Goal: Task Accomplishment & Management: Manage account settings

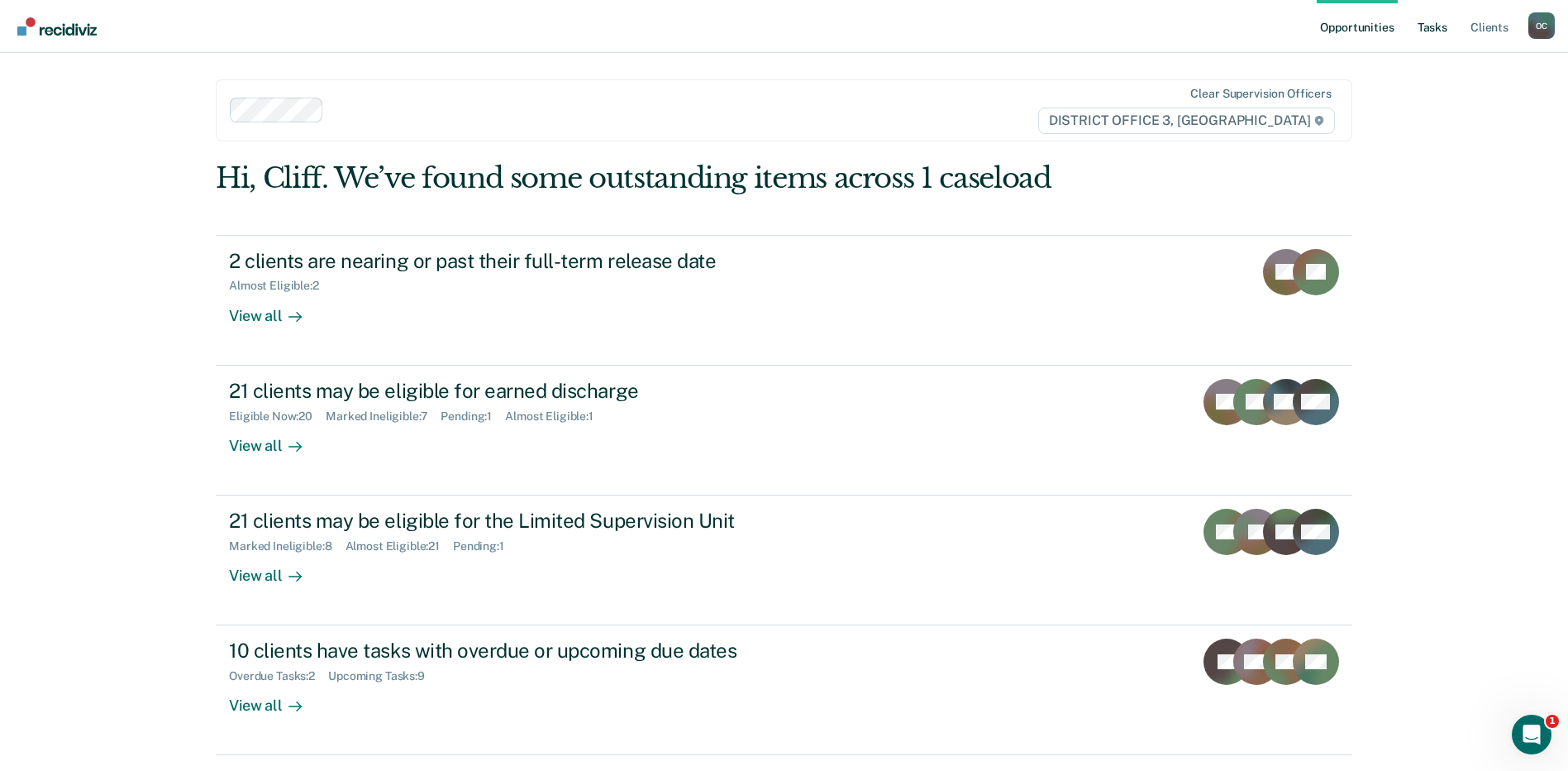
click at [1430, 23] on link "Tasks" at bounding box center [1432, 27] width 36 height 53
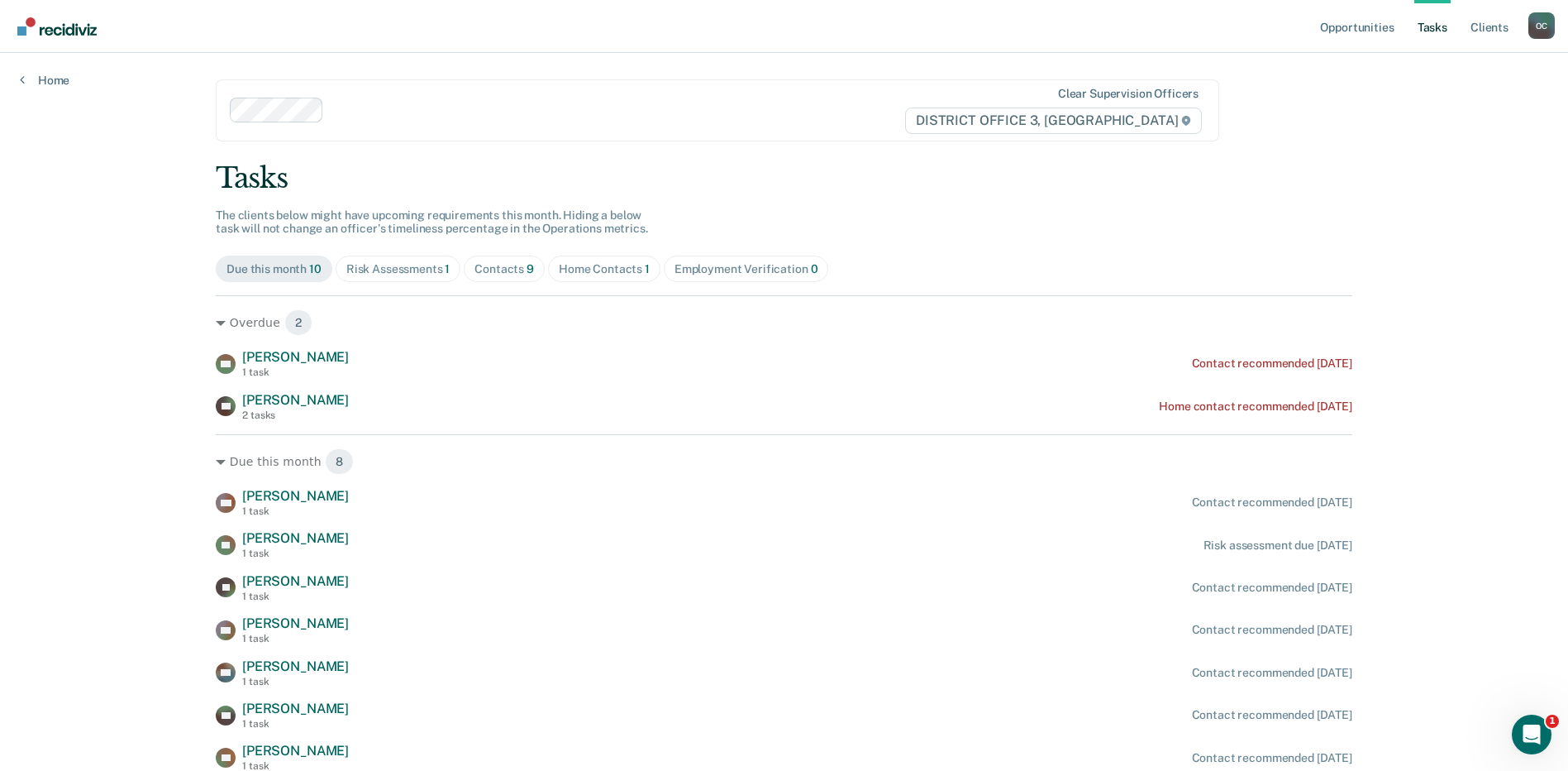
scroll to position [110, 0]
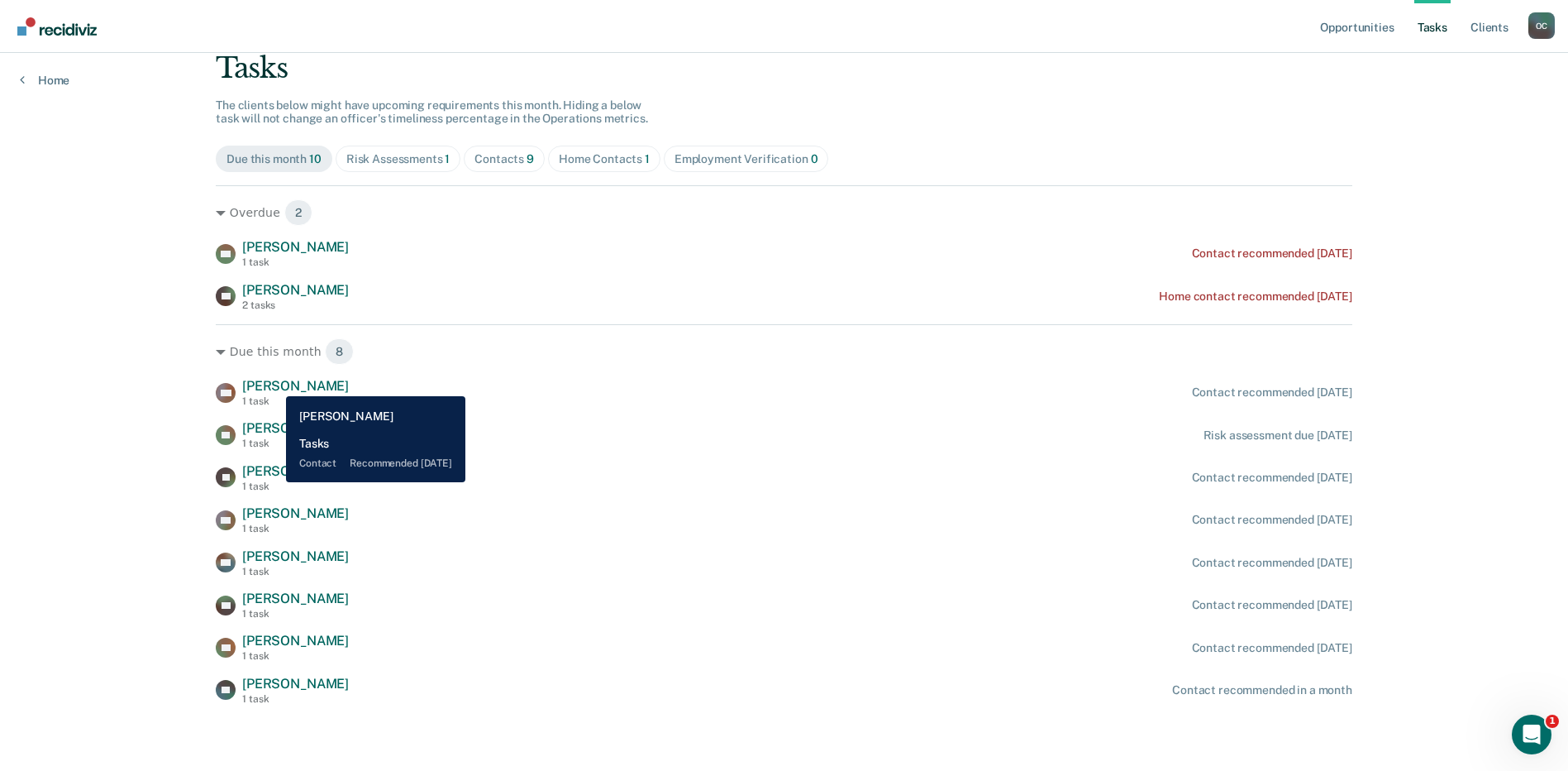
click at [274, 384] on span "[PERSON_NAME]" at bounding box center [296, 386] width 107 height 16
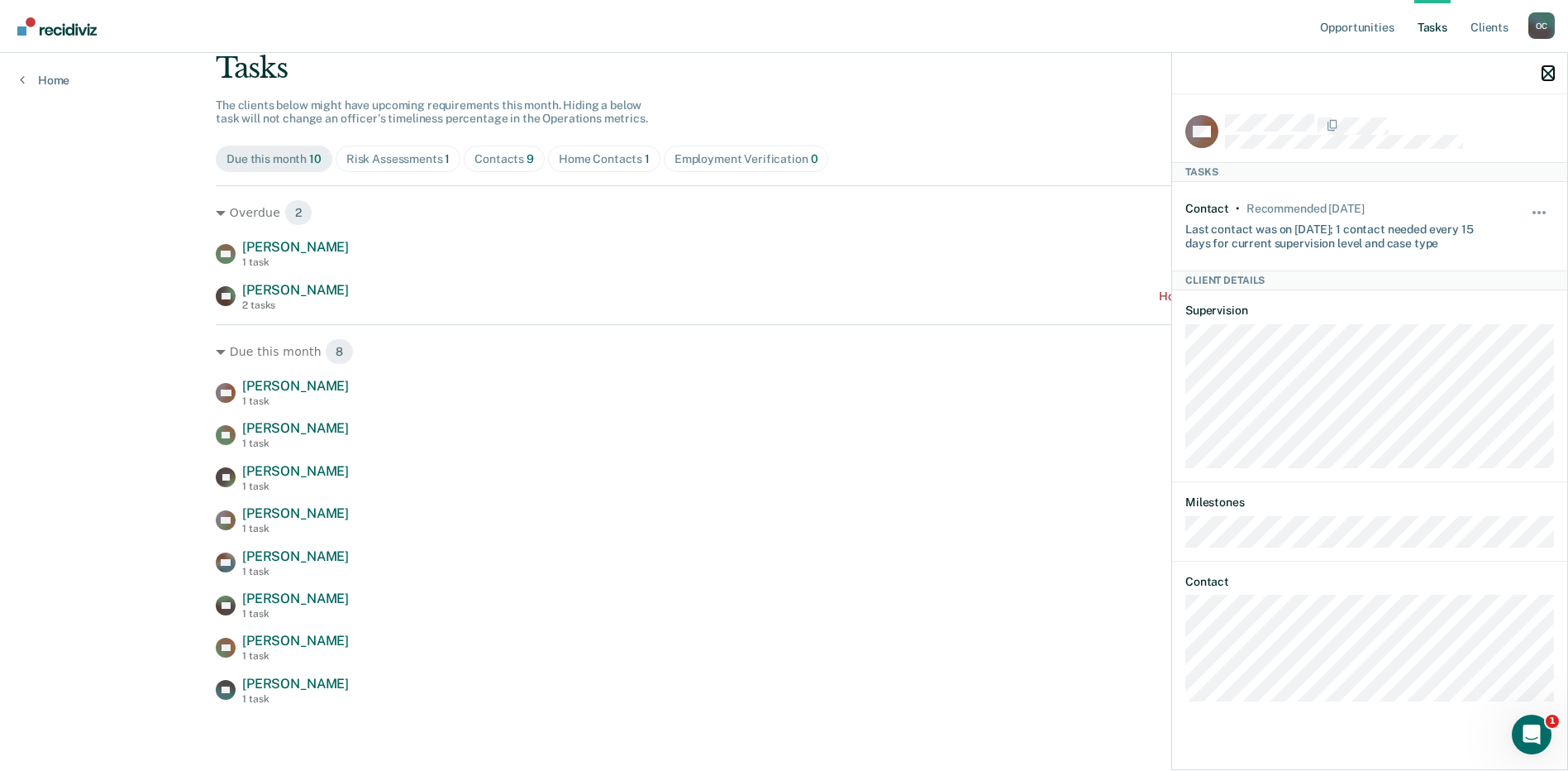
click at [1545, 77] on icon "button" at bounding box center [1548, 74] width 11 height 11
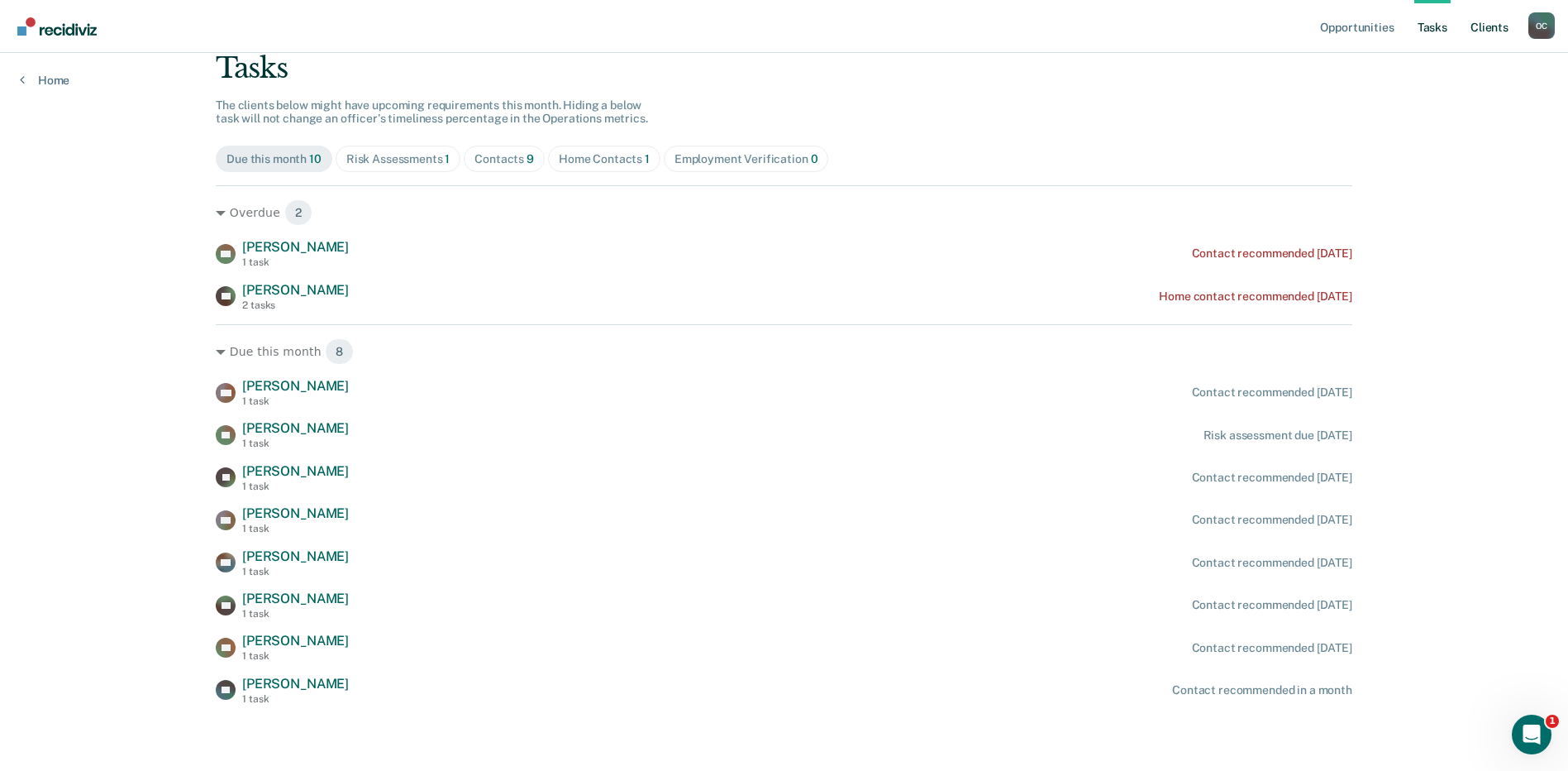
click at [1486, 25] on link "Client s" at bounding box center [1489, 27] width 45 height 53
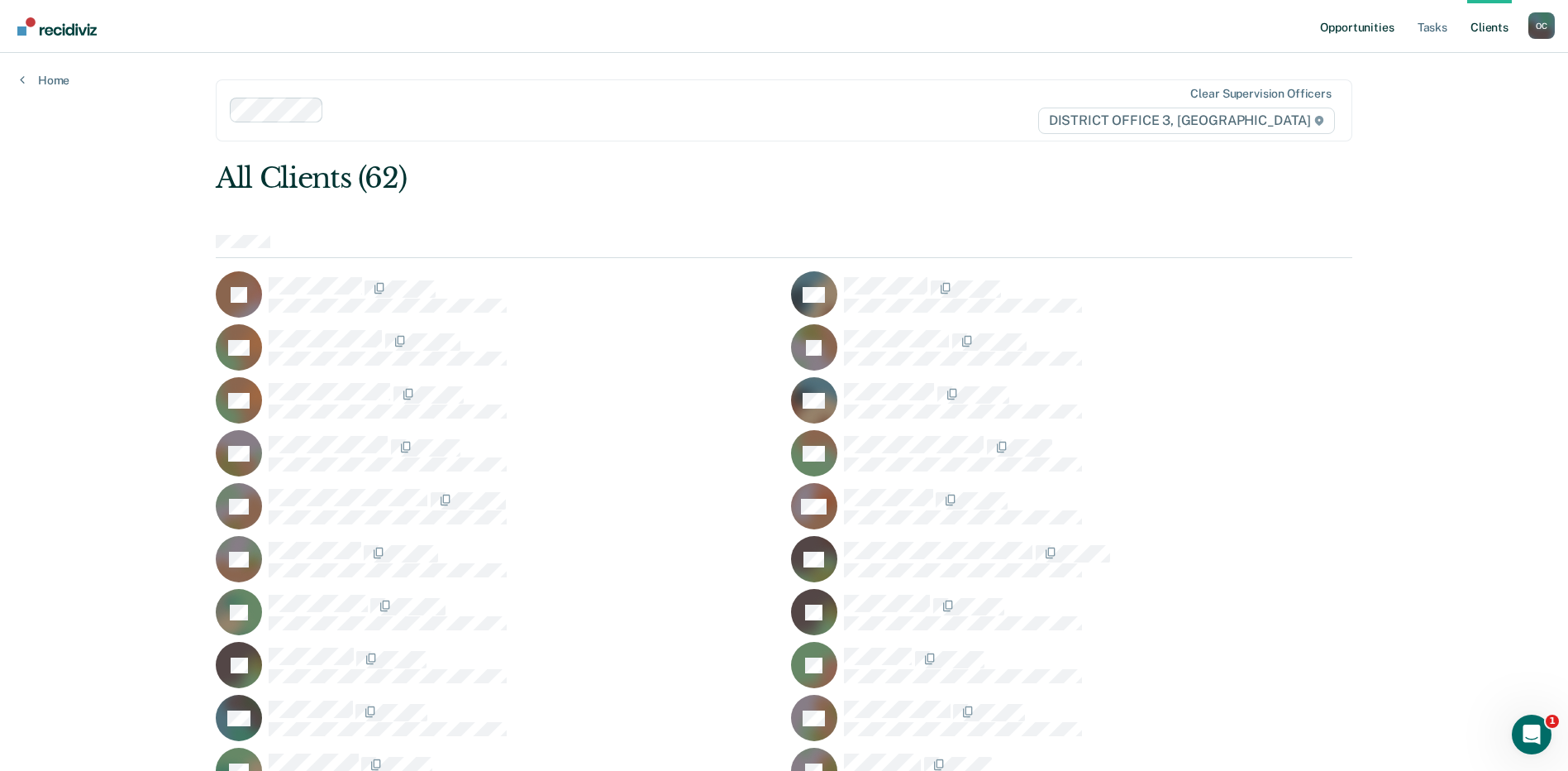
click at [1367, 22] on link "Opportunities" at bounding box center [1357, 27] width 81 height 53
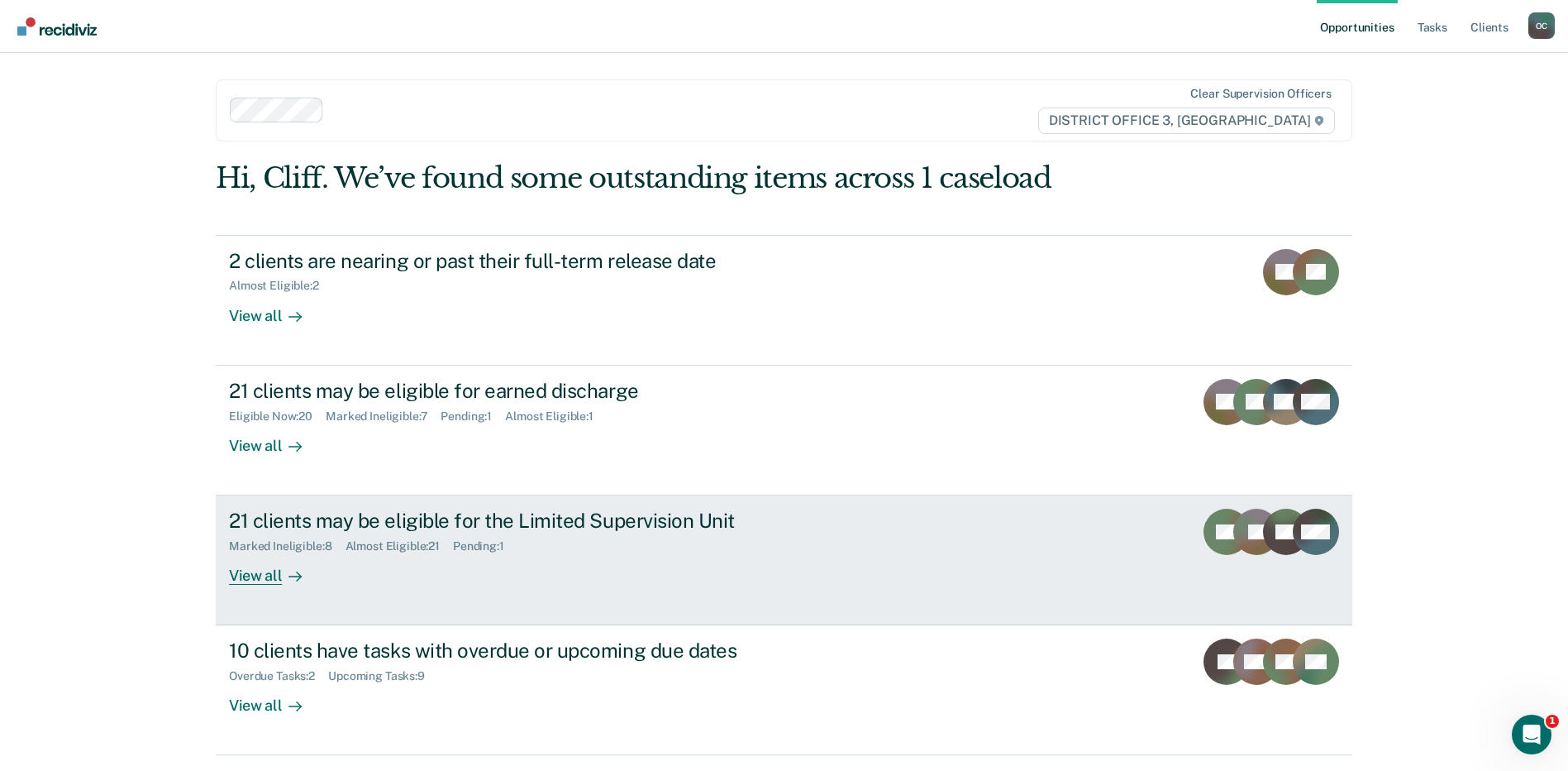
click at [261, 574] on div "View all" at bounding box center [276, 569] width 93 height 32
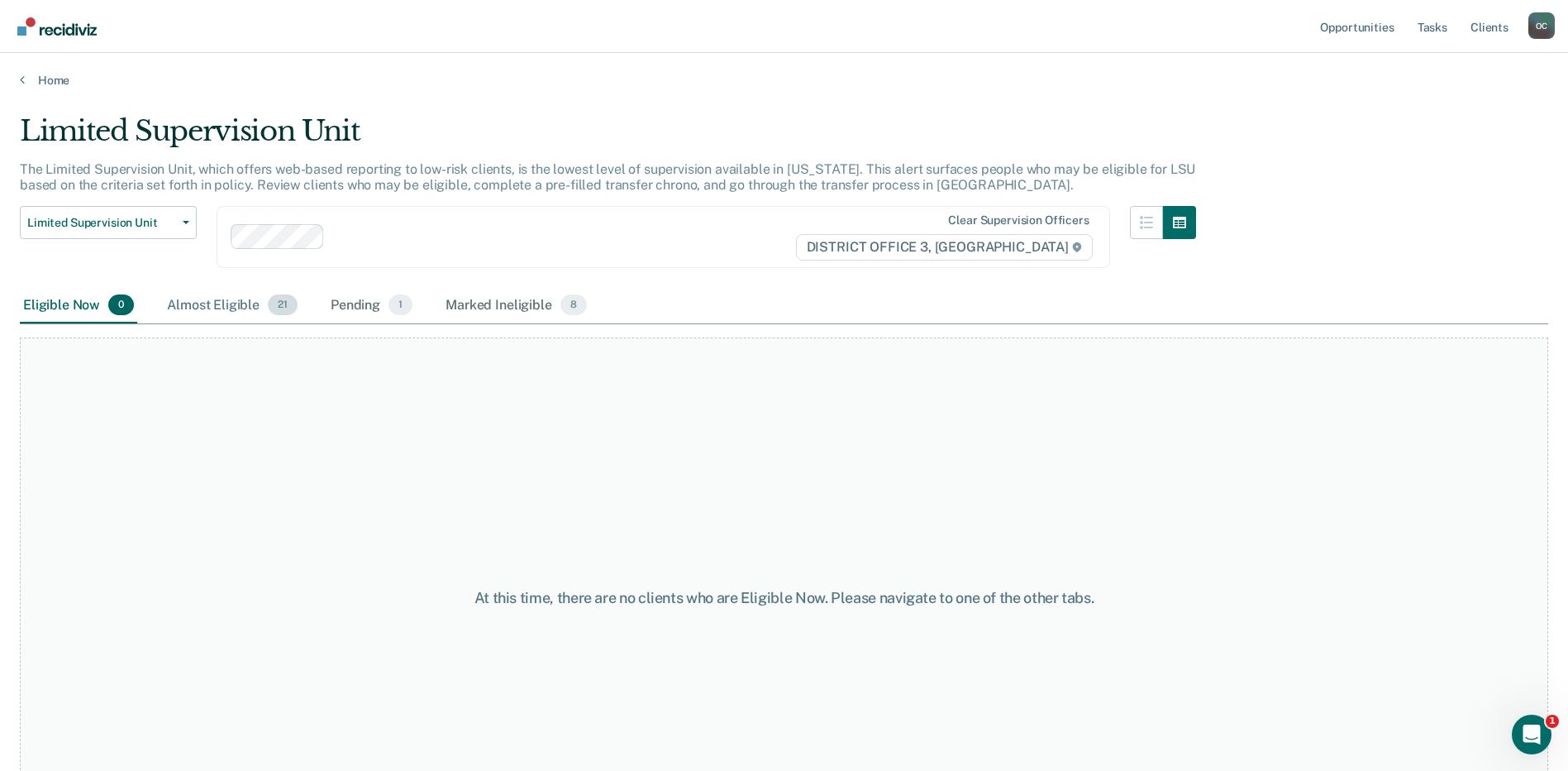
click at [202, 301] on div "Almost Eligible 21" at bounding box center [232, 305] width 137 height 36
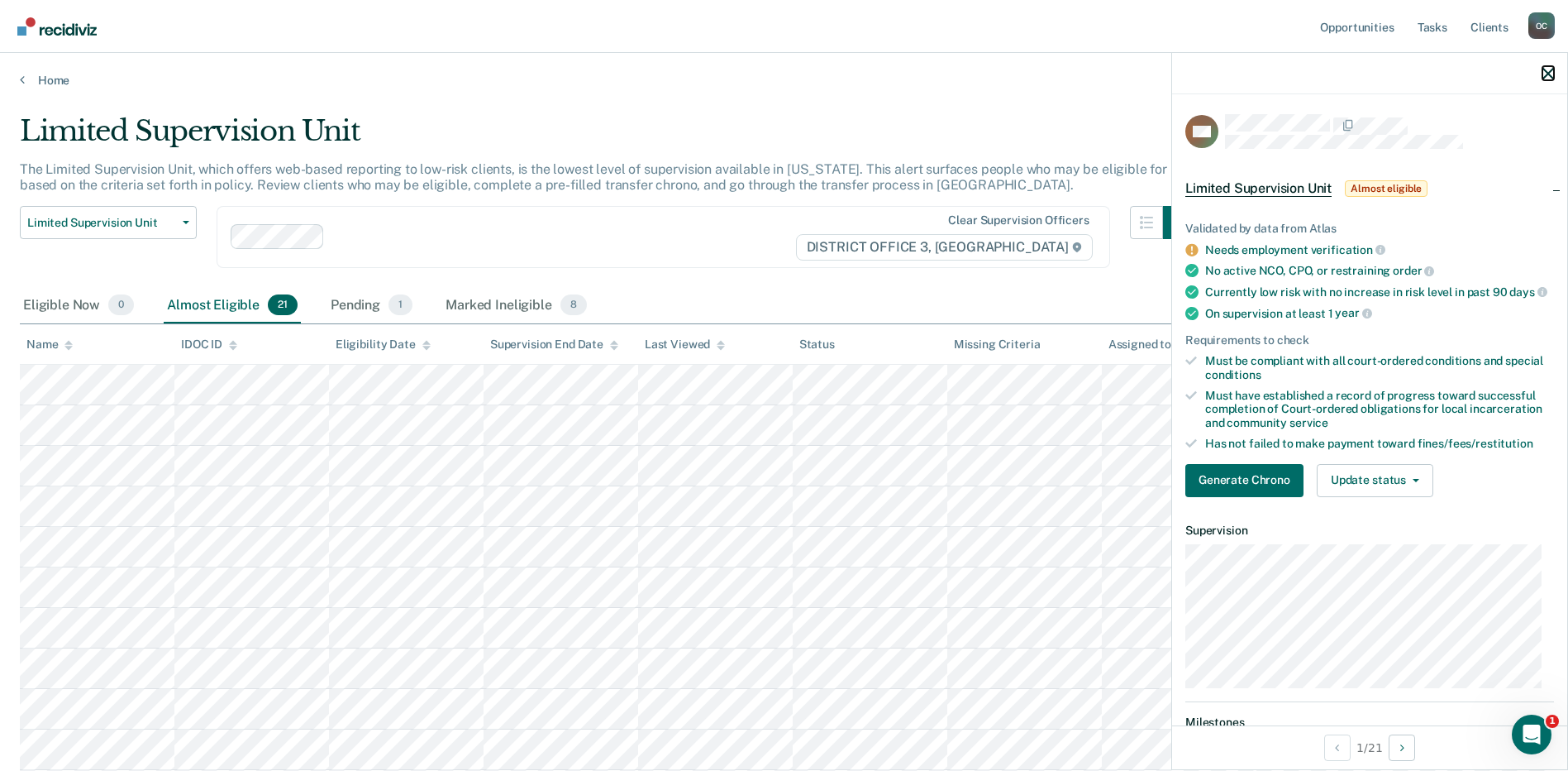
click at [1548, 72] on icon "button" at bounding box center [1548, 74] width 11 height 11
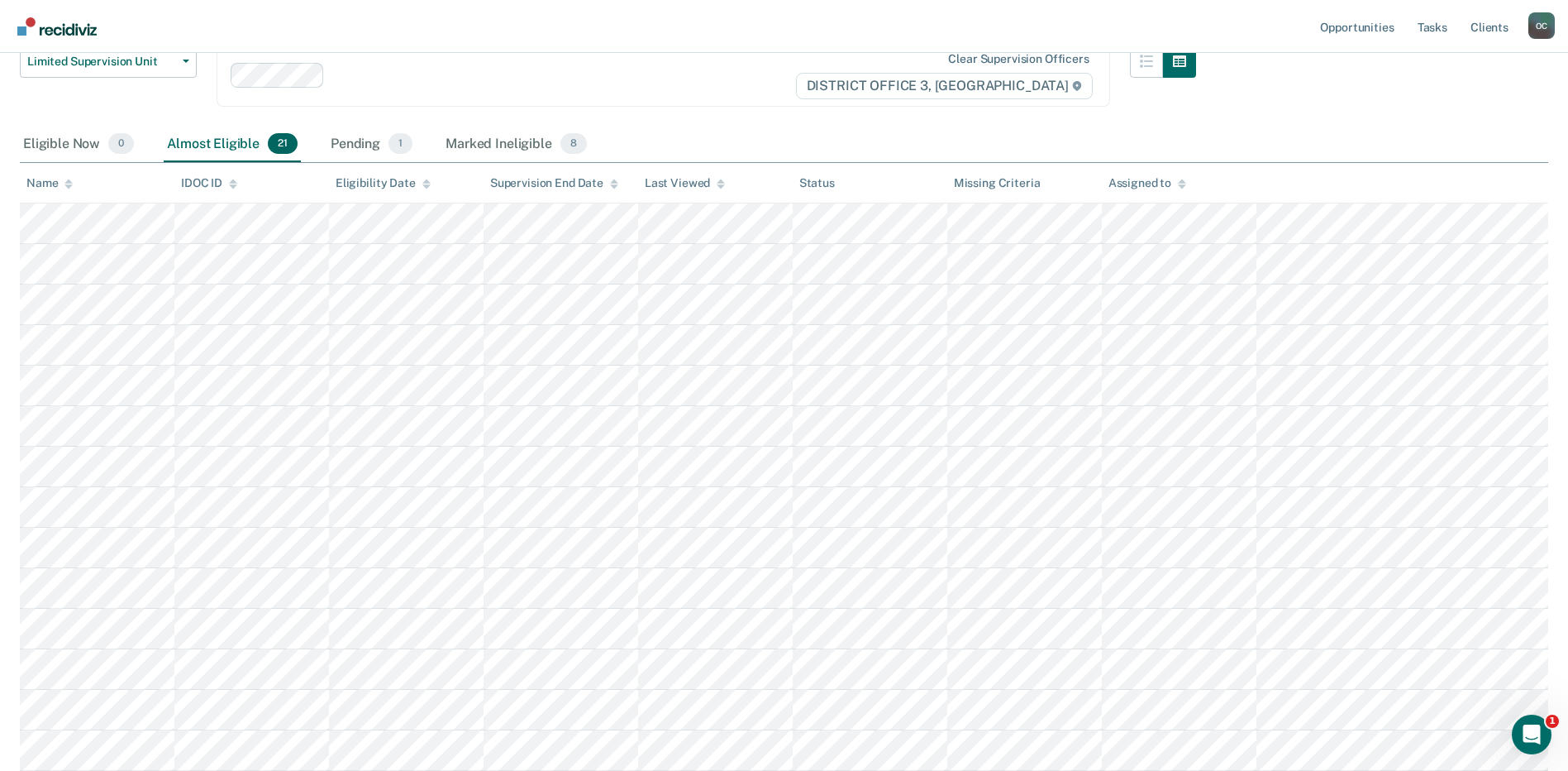
scroll to position [165, 0]
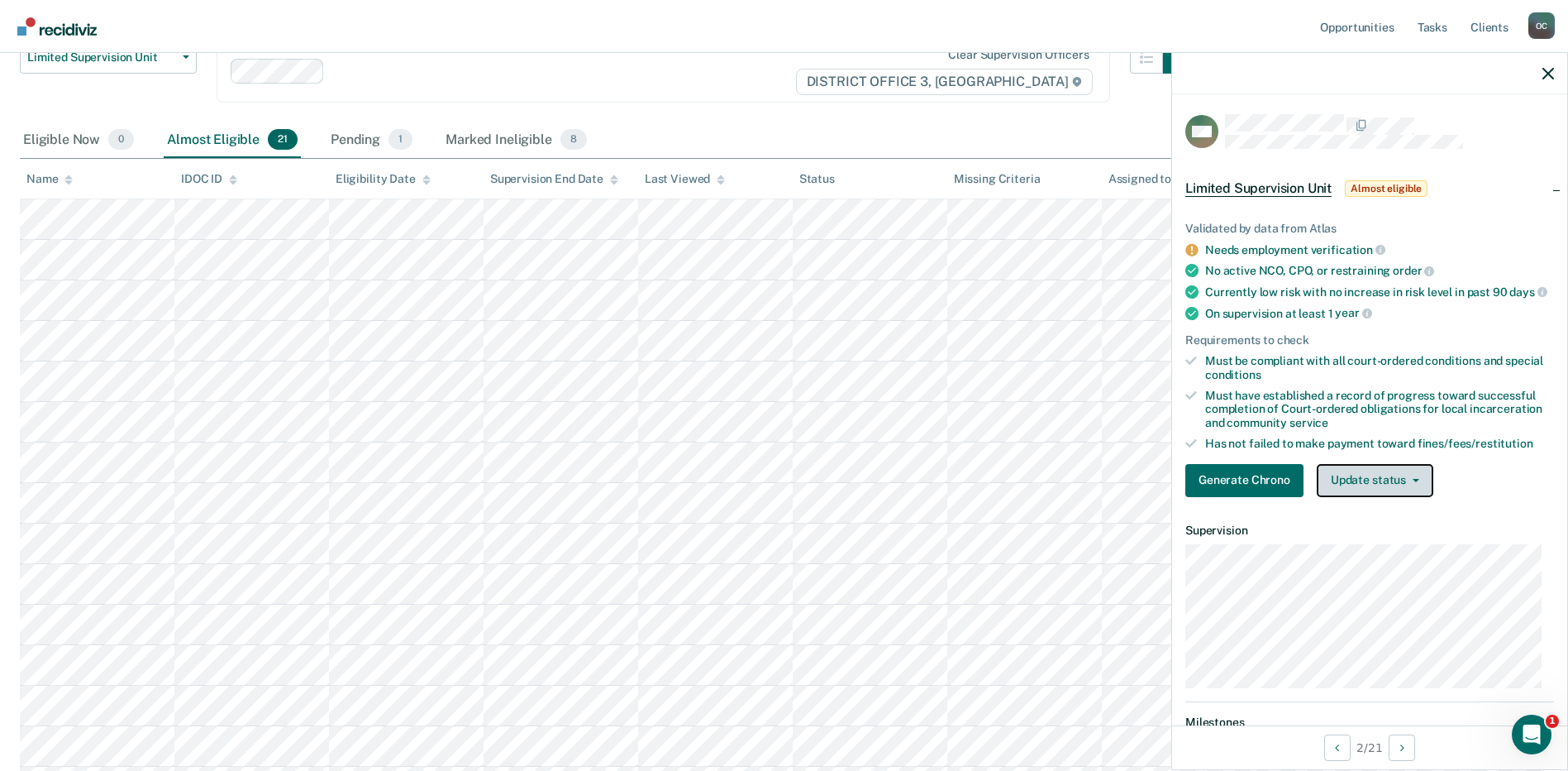
click at [1388, 482] on button "Update status" at bounding box center [1375, 480] width 117 height 33
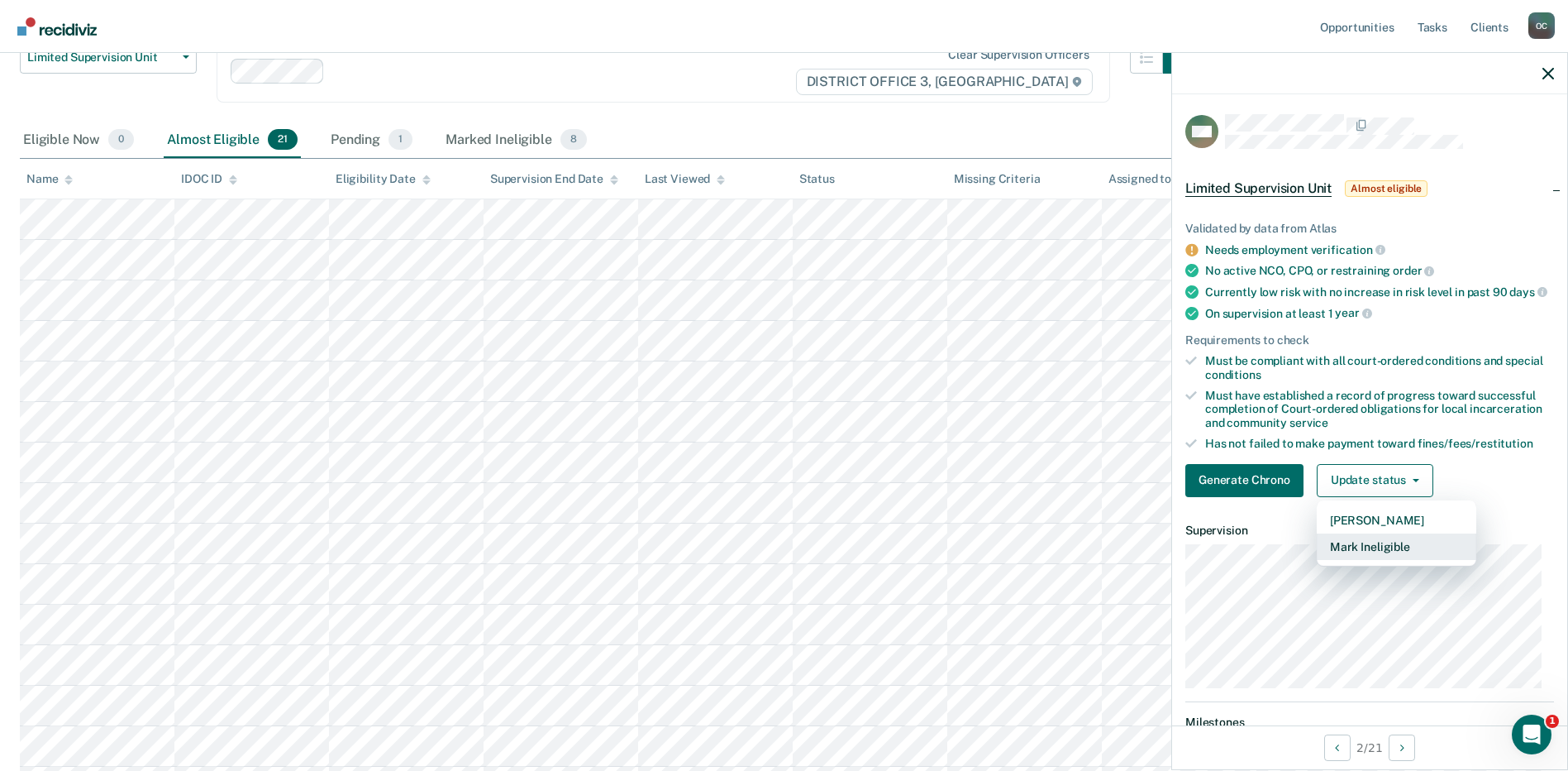
click at [1367, 560] on button "Mark Ineligible" at bounding box center [1396, 547] width 159 height 27
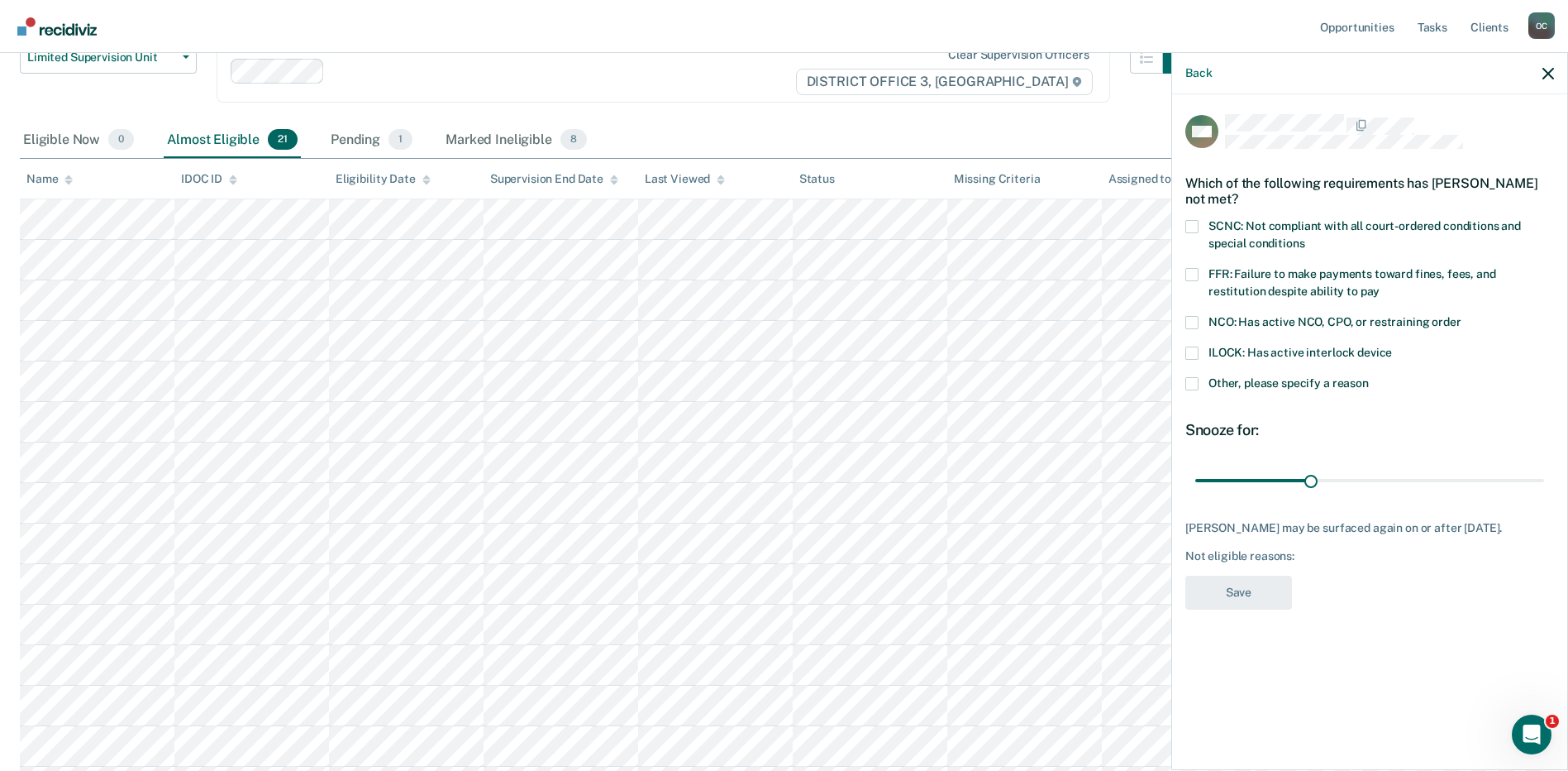
click at [1188, 223] on span at bounding box center [1193, 227] width 13 height 13
click at [1304, 237] on input "SCNC: Not compliant with all court-ordered conditions and special conditions" at bounding box center [1304, 237] width 0 height 0
drag, startPoint x: 1355, startPoint y: 479, endPoint x: 1561, endPoint y: 471, distance: 206.2
type input "90"
click at [1544, 471] on input "range" at bounding box center [1370, 480] width 349 height 29
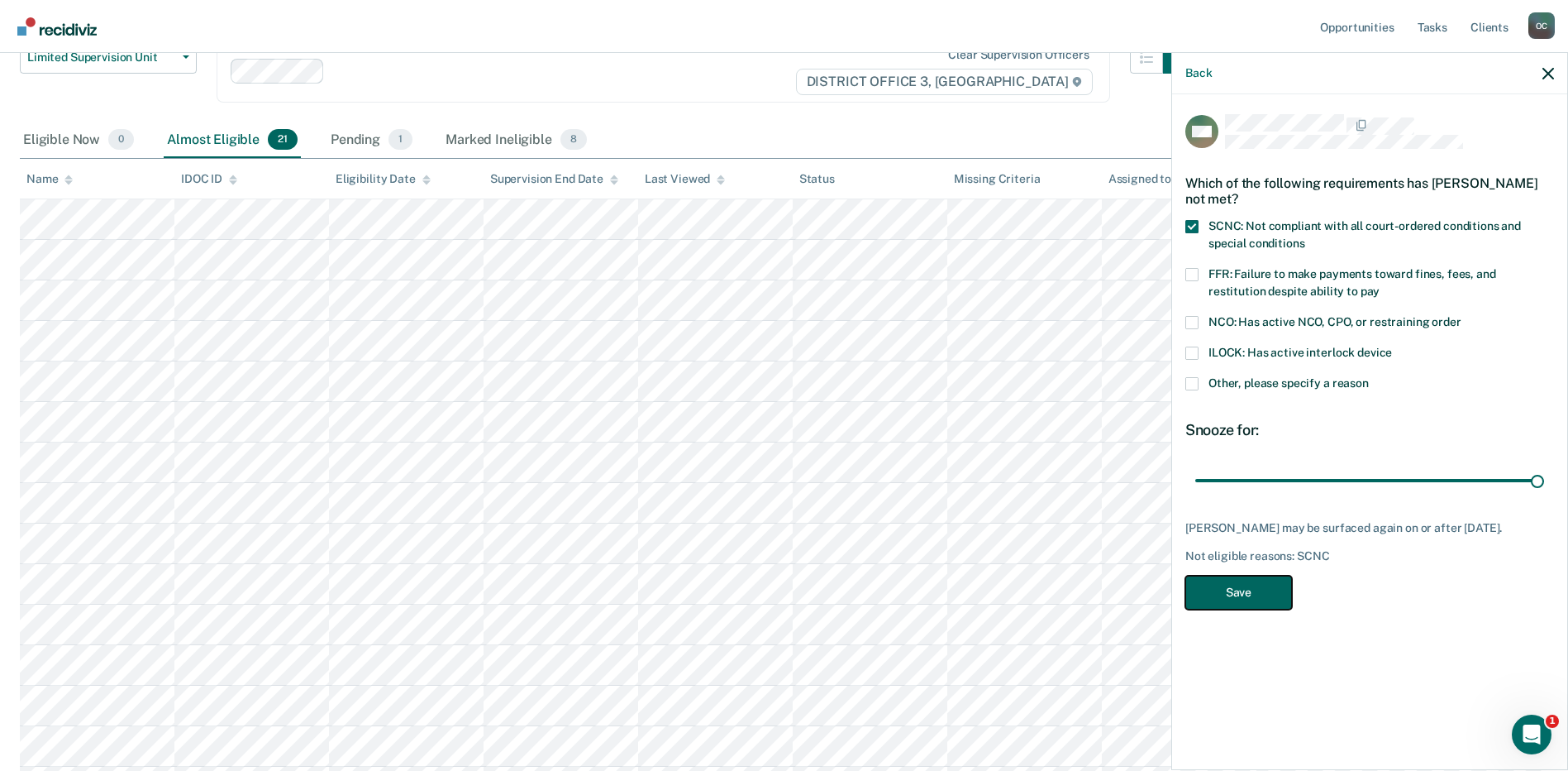
click at [1257, 605] on button "Save" at bounding box center [1239, 593] width 107 height 34
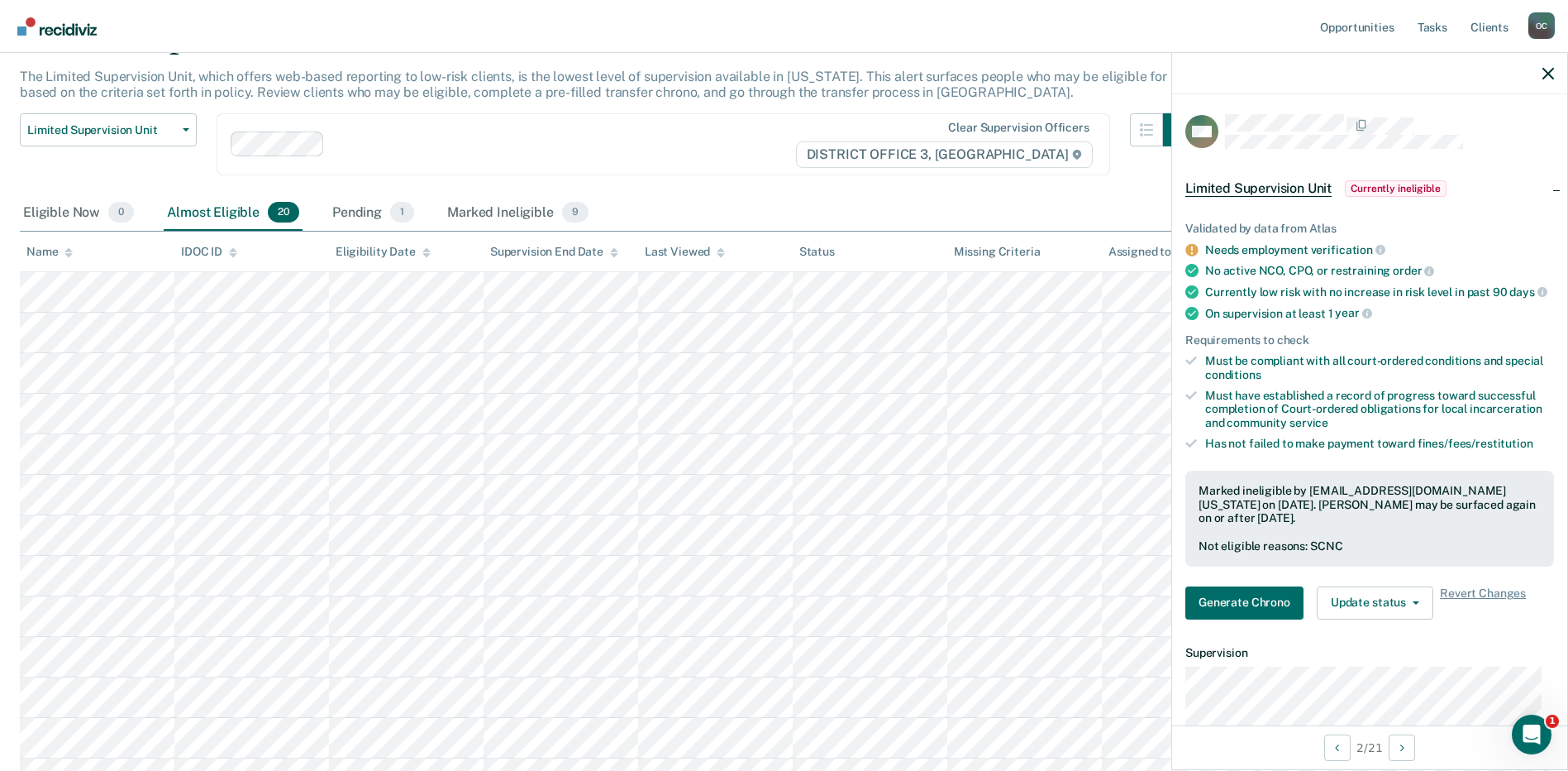
scroll to position [248, 0]
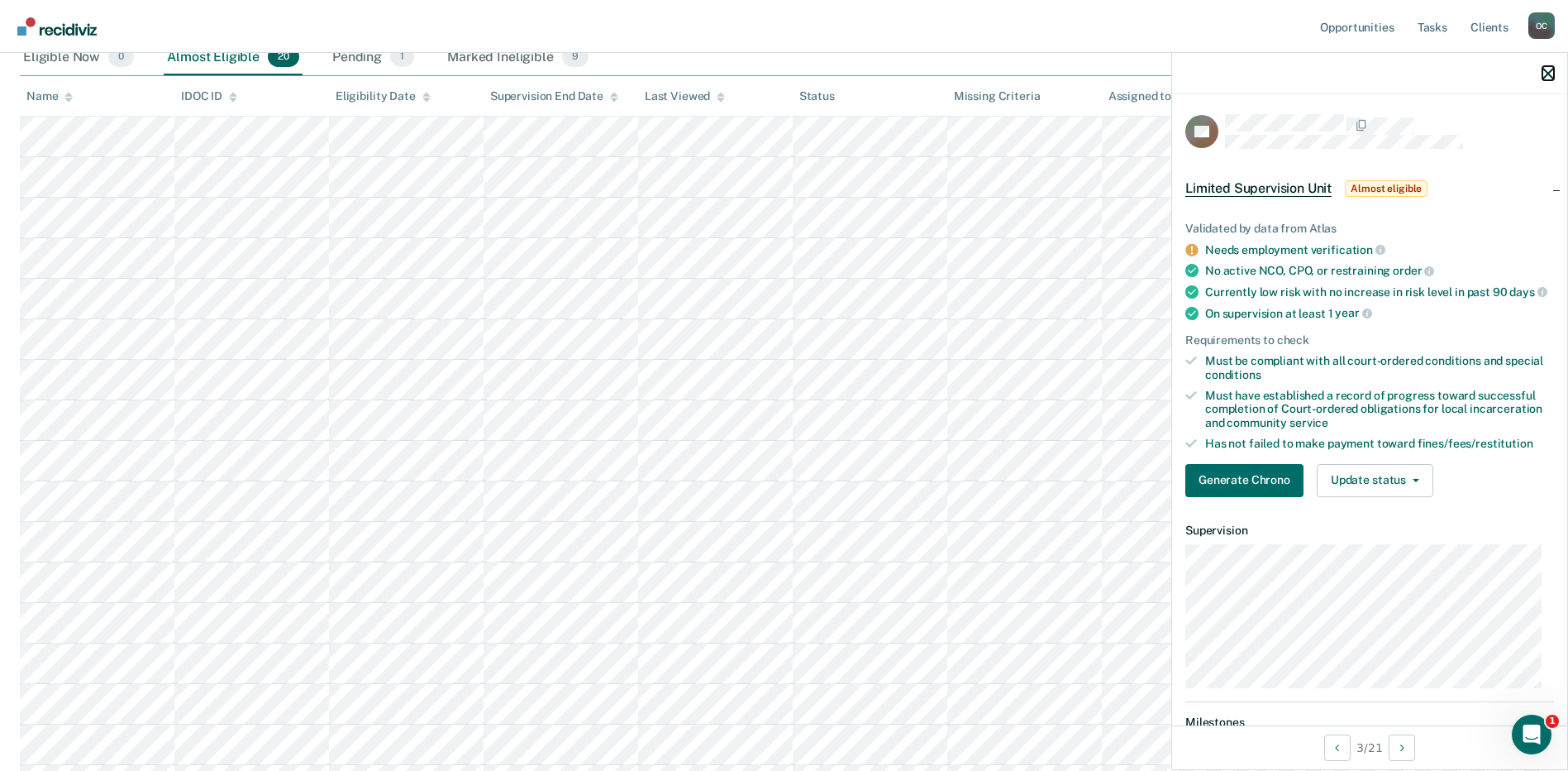
click at [1550, 73] on icon "button" at bounding box center [1548, 74] width 11 height 11
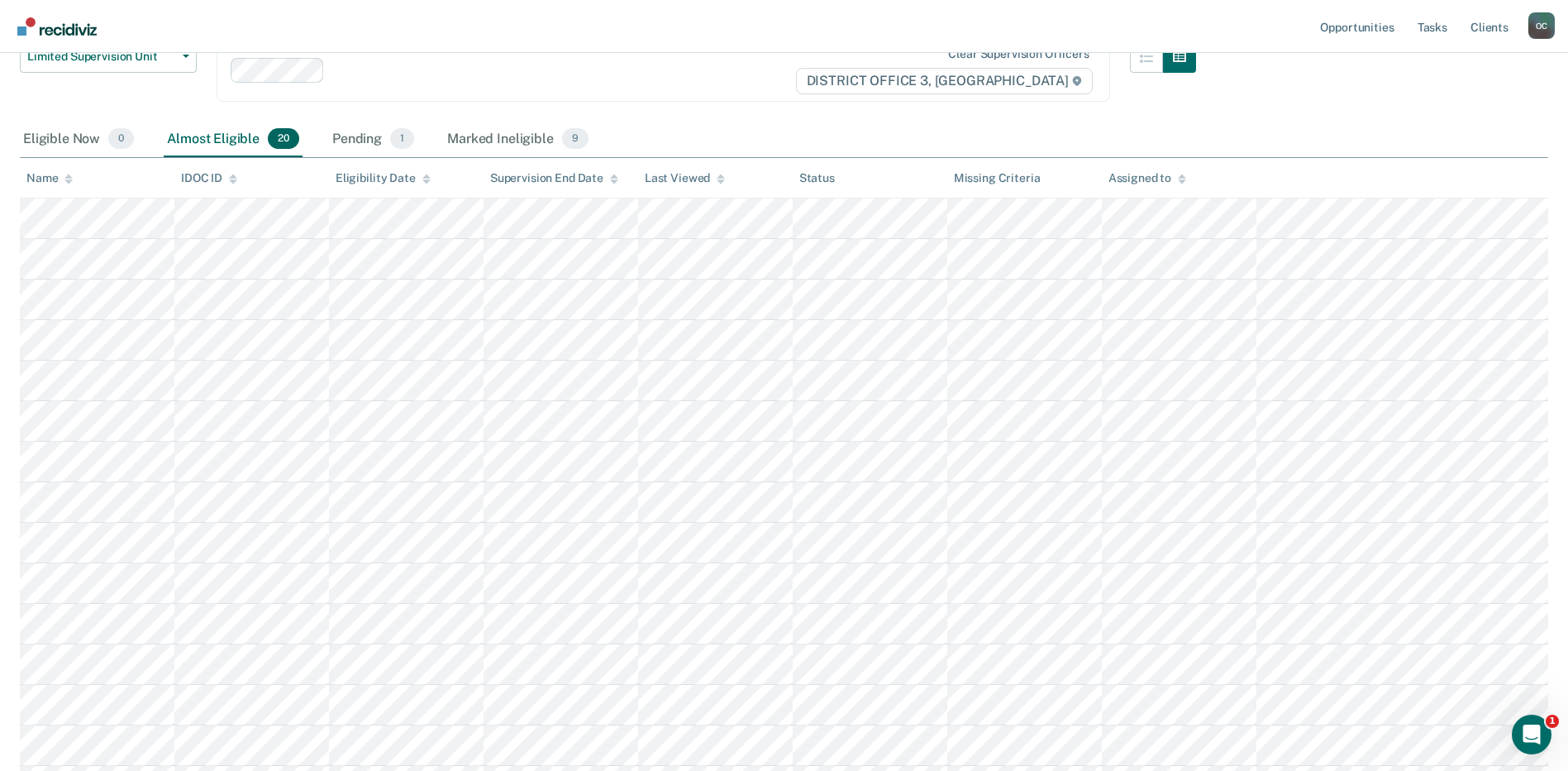
scroll to position [0, 0]
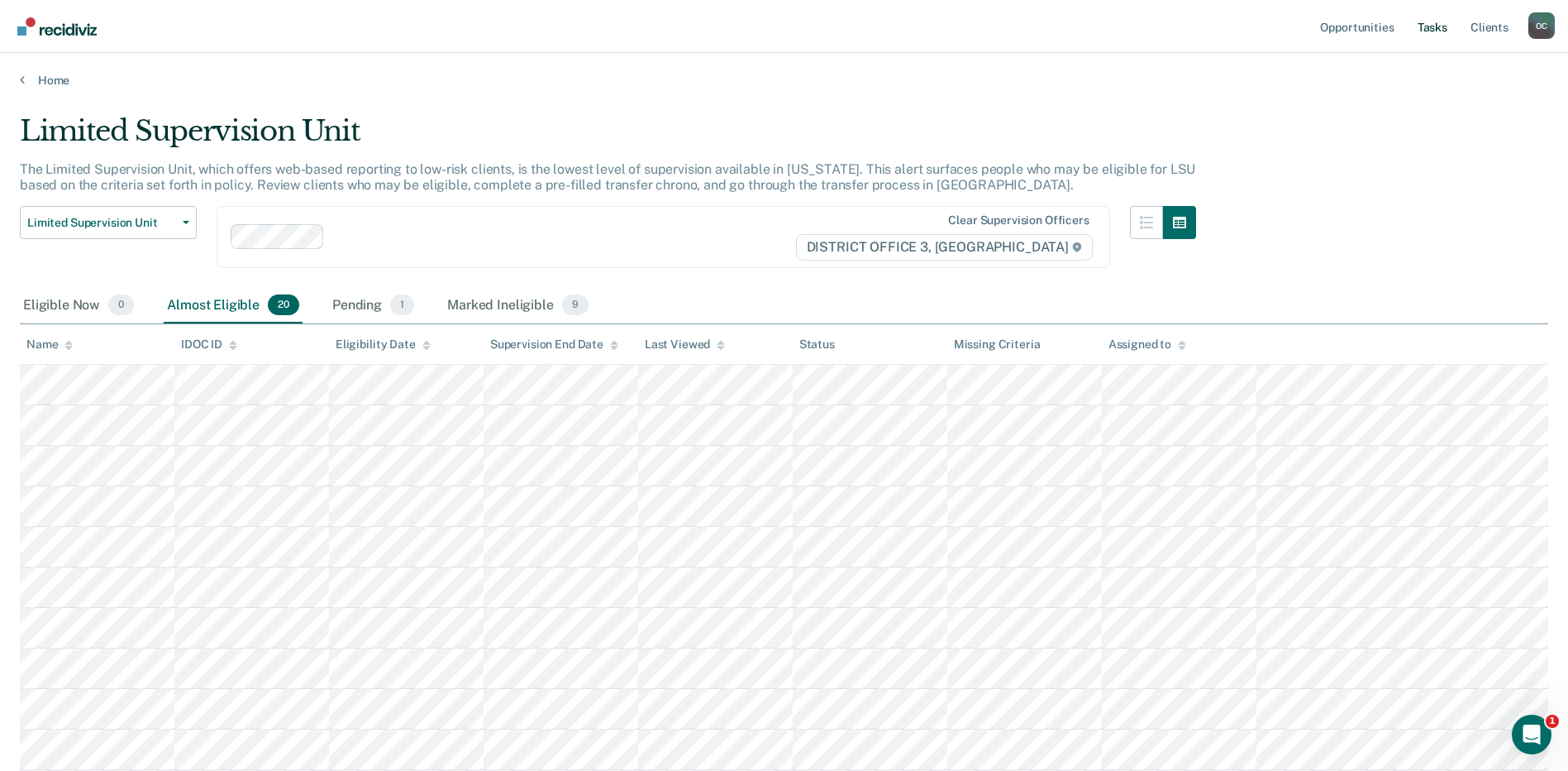
click at [1427, 27] on link "Tasks" at bounding box center [1432, 27] width 36 height 53
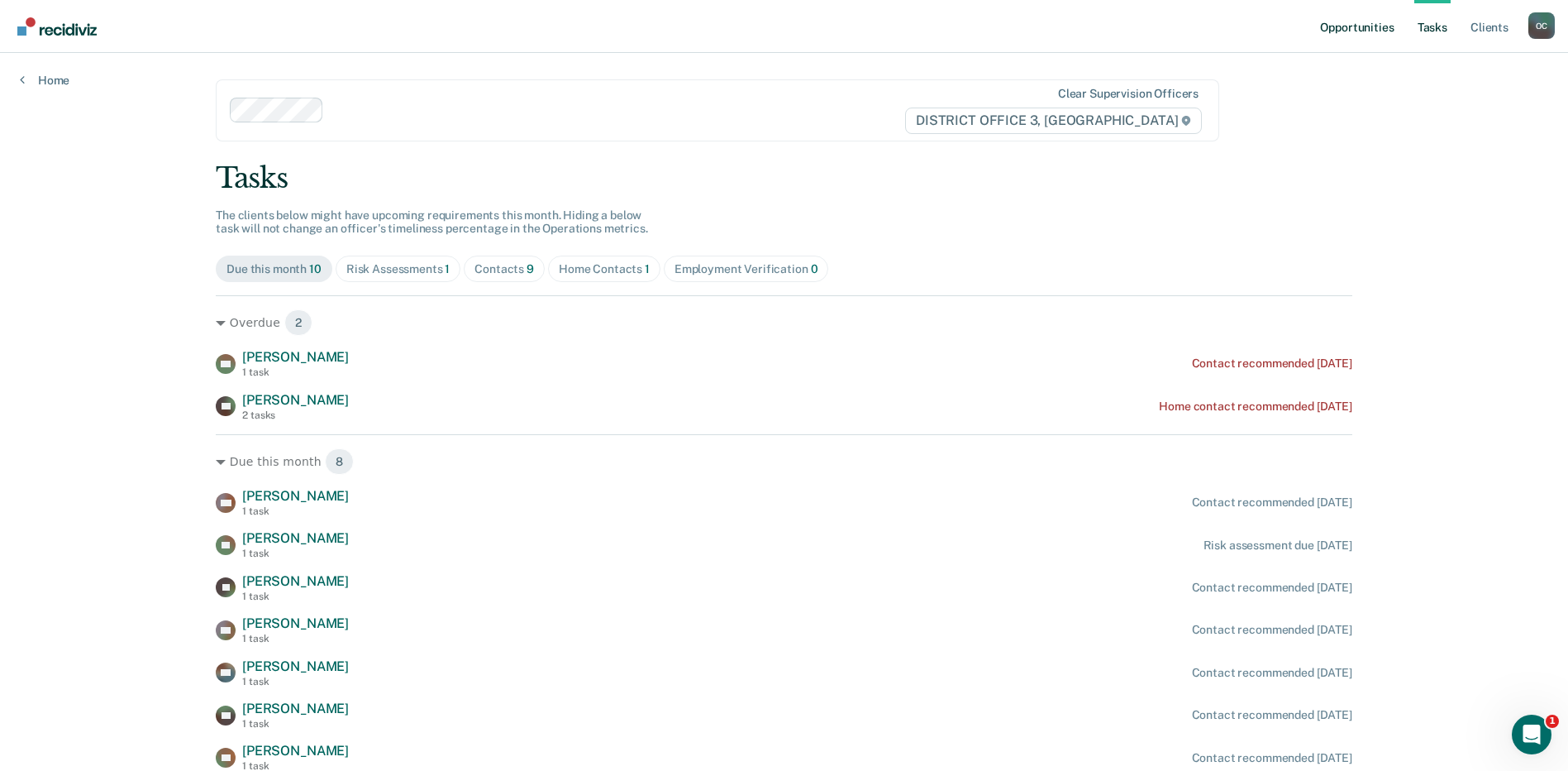
click at [1374, 27] on link "Opportunities" at bounding box center [1357, 27] width 81 height 53
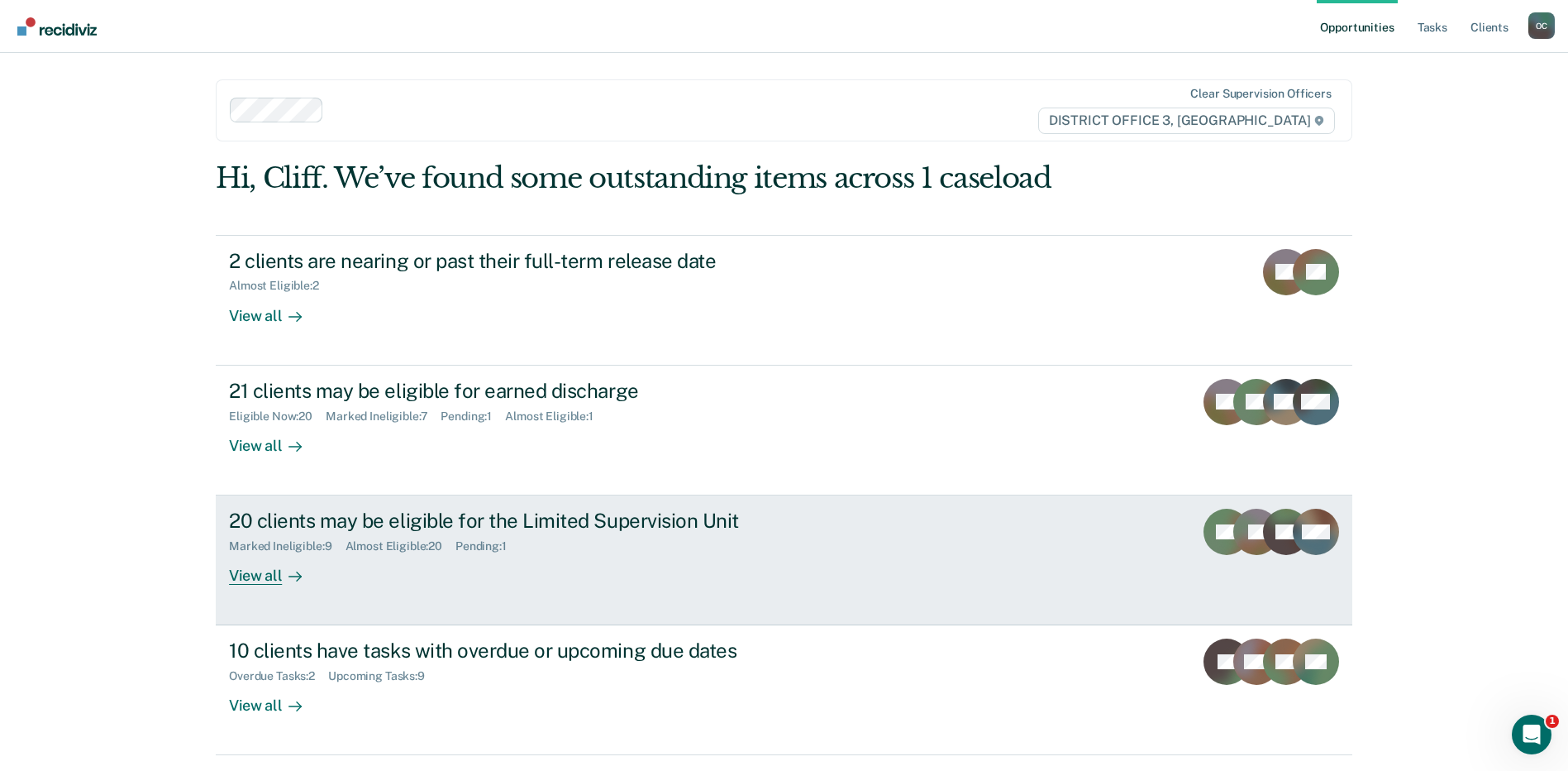
click at [265, 569] on div "View all" at bounding box center [276, 569] width 93 height 32
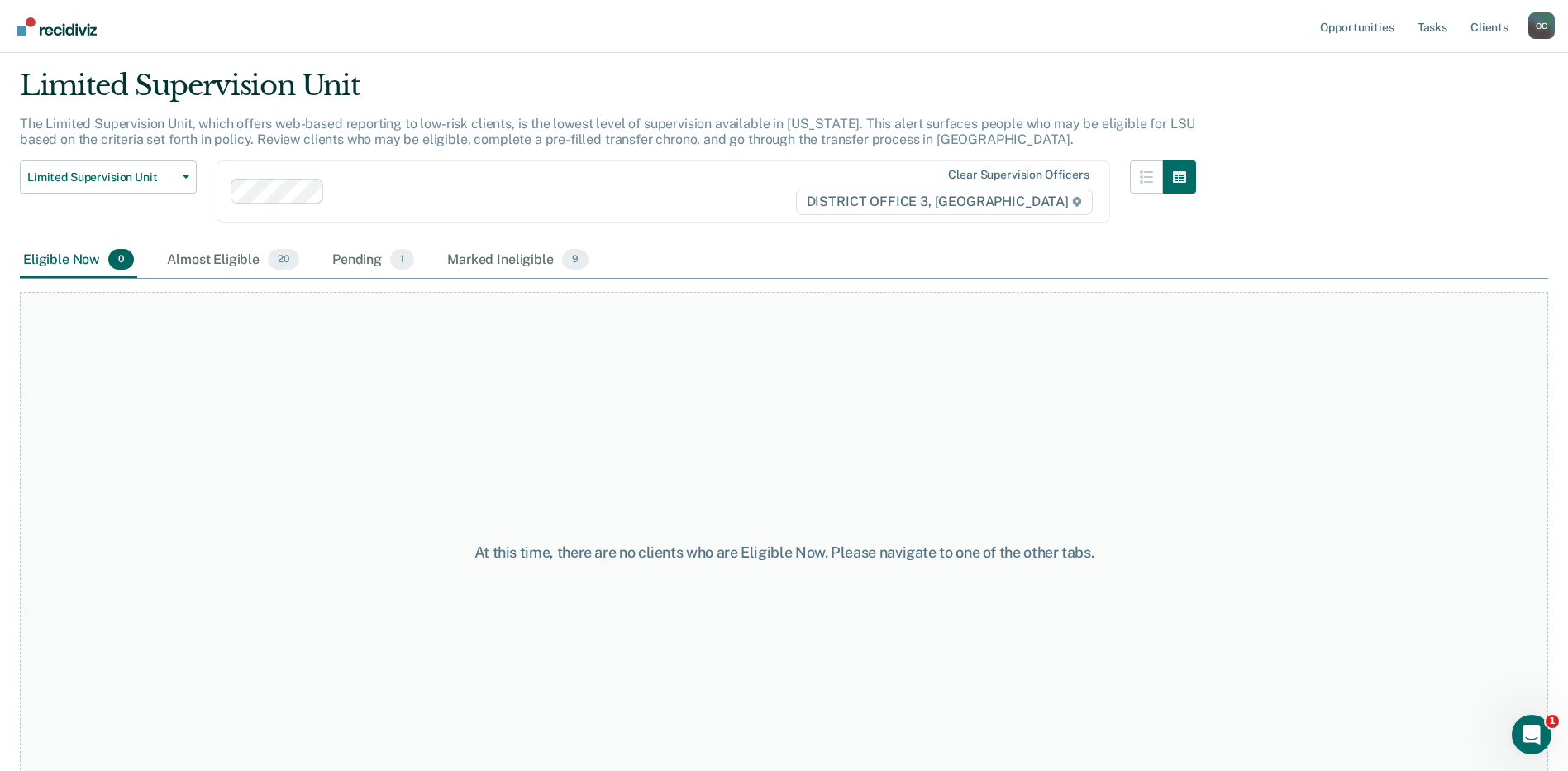
scroll to position [86, 0]
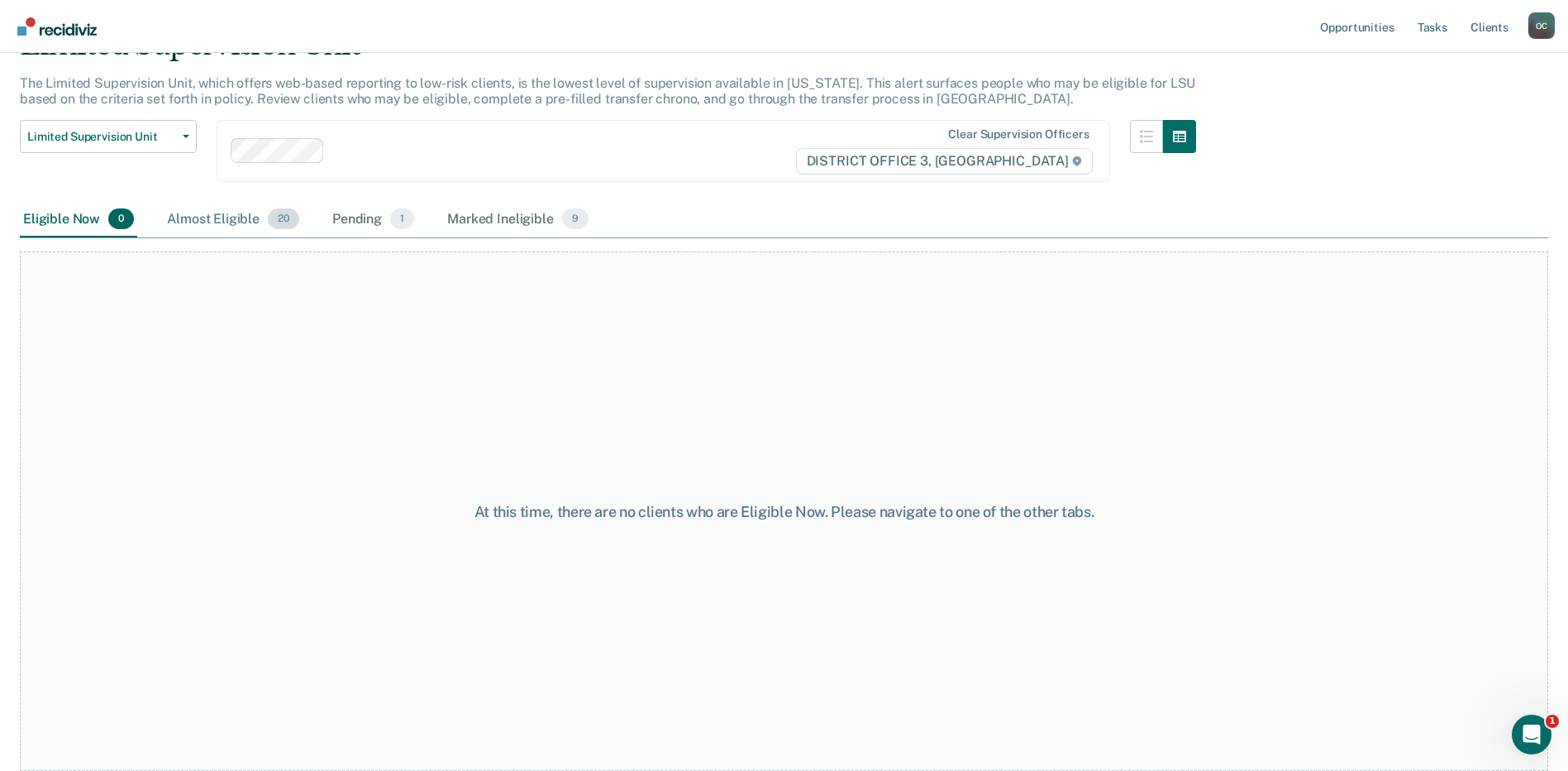
click at [204, 211] on div "Almost Eligible 20" at bounding box center [233, 220] width 139 height 36
